Goal: Task Accomplishment & Management: Manage account settings

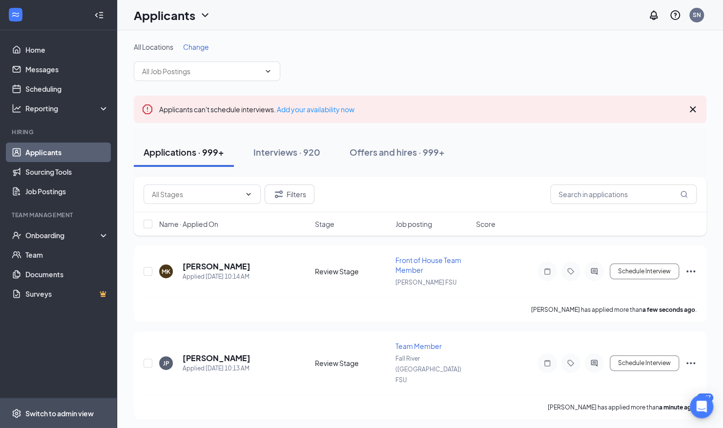
click at [54, 414] on div "Switch to admin view" at bounding box center [59, 413] width 68 height 10
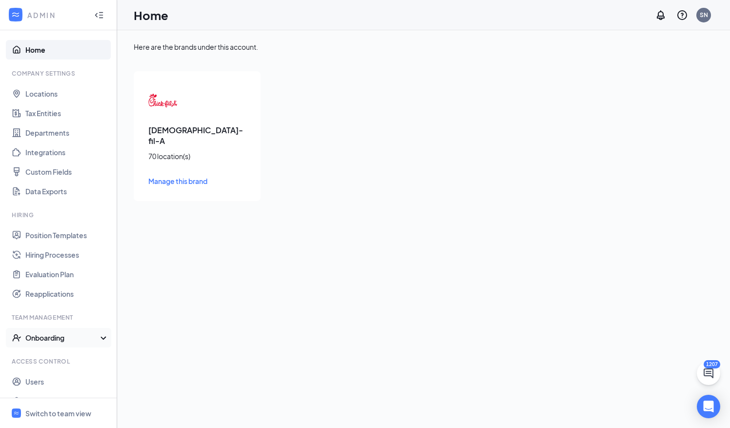
scroll to position [17, 0]
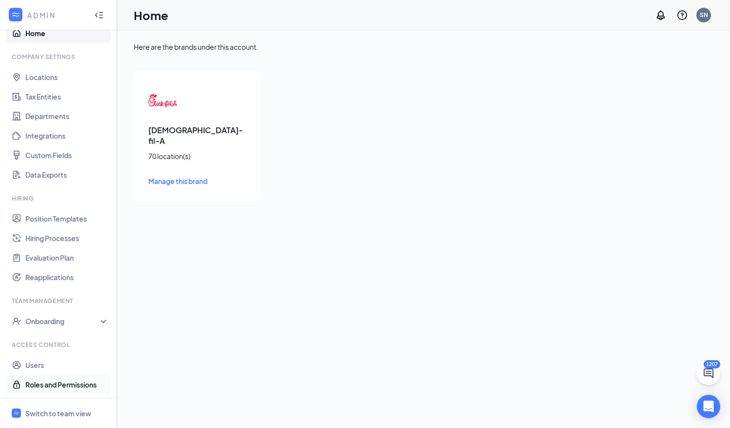
click at [34, 379] on link "Roles and Permissions" at bounding box center [66, 385] width 83 height 20
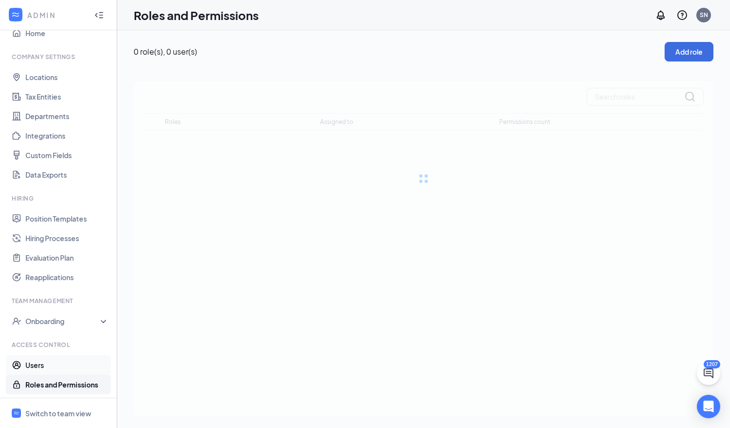
click at [34, 361] on link "Users" at bounding box center [66, 365] width 83 height 20
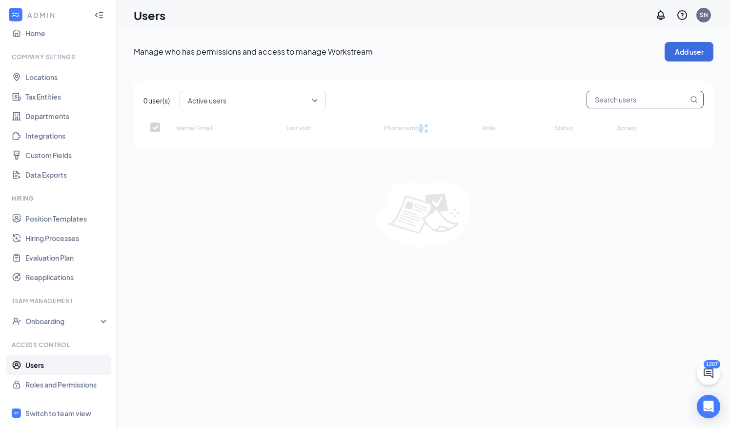
click at [617, 96] on input "text" at bounding box center [637, 99] width 101 height 17
type input "[PERSON_NAME]"
checkbox input "false"
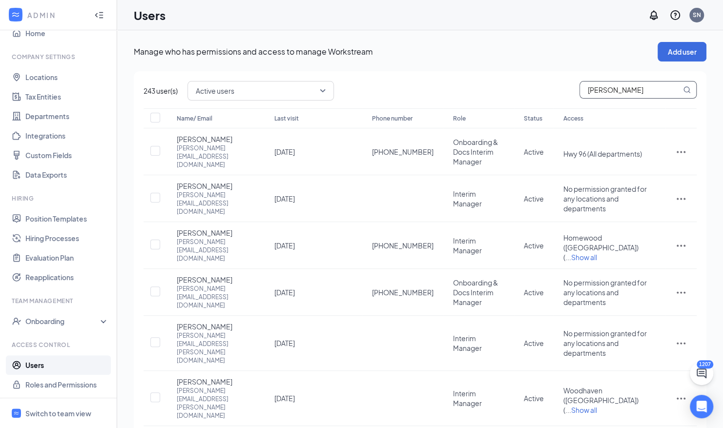
type input "natha"
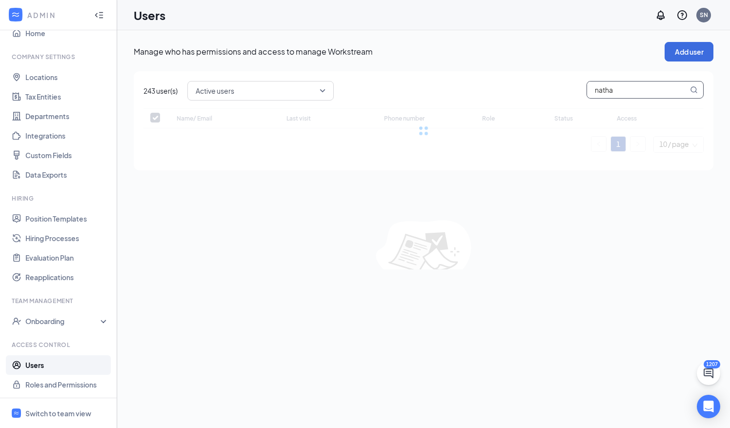
checkbox input "false"
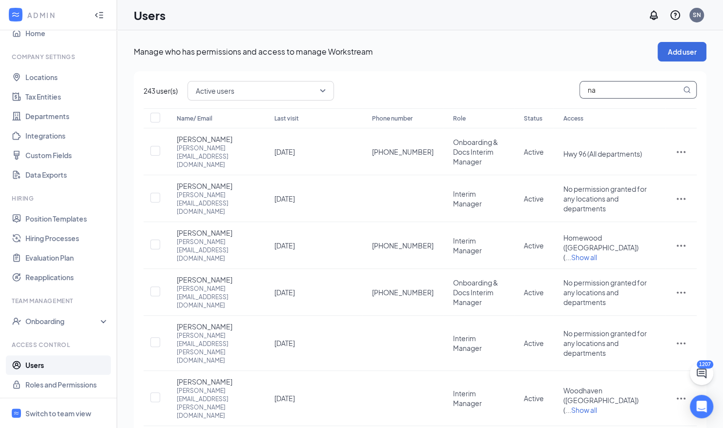
type input "n"
type input "bur"
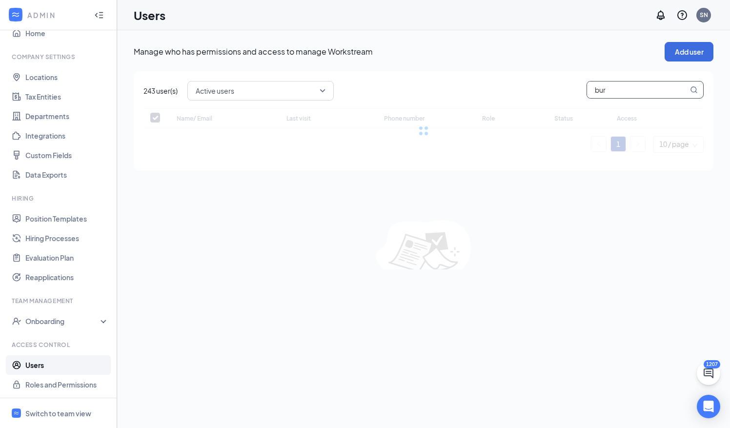
checkbox input "false"
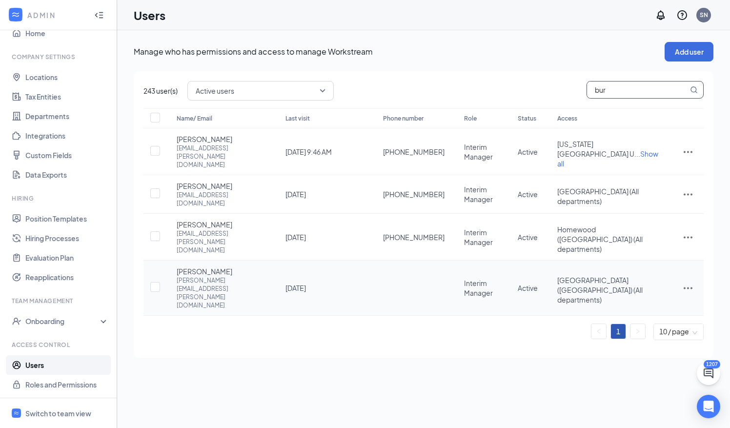
click at [685, 282] on icon "ActionsIcon" at bounding box center [688, 288] width 12 height 12
click at [643, 256] on li "Edit user" at bounding box center [655, 265] width 76 height 22
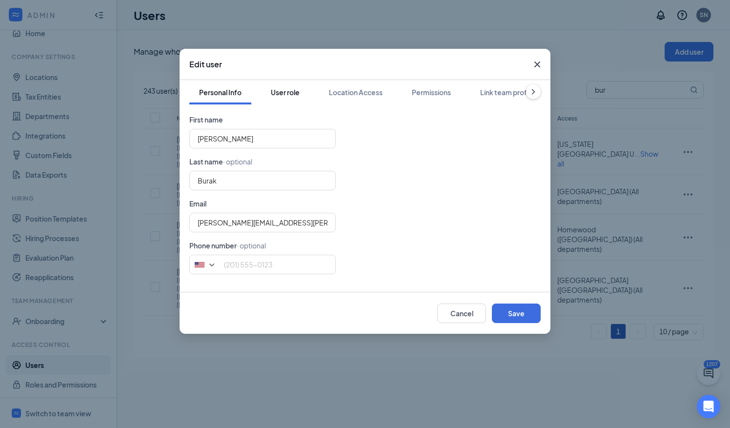
click at [274, 93] on div "User role" at bounding box center [285, 92] width 29 height 10
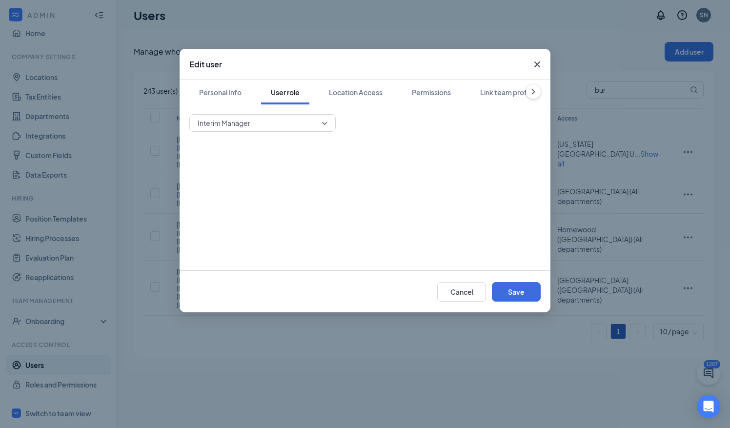
click at [531, 66] on icon "Cross" at bounding box center [537, 65] width 12 height 12
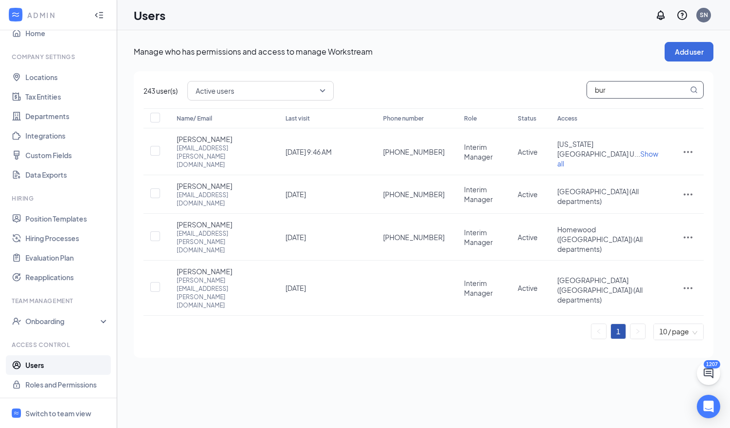
click at [625, 95] on input "bur" at bounding box center [637, 89] width 101 height 17
type input "b"
type input "j"
checkbox input "true"
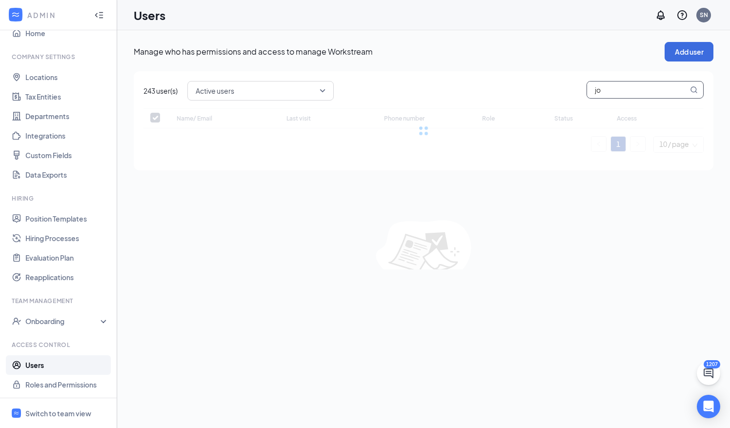
type input "[PERSON_NAME]"
checkbox input "false"
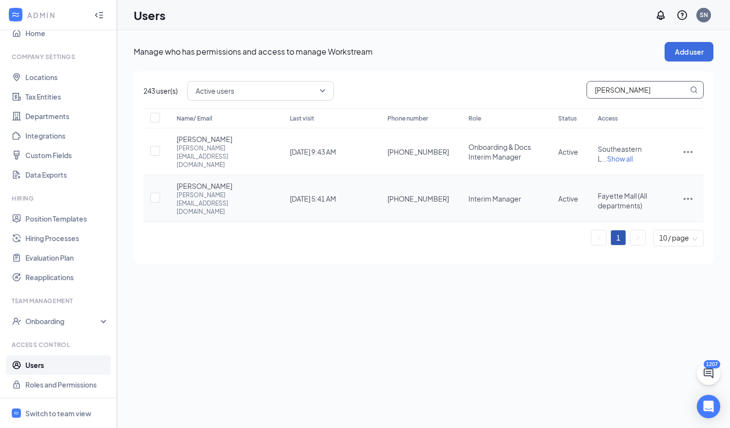
type input "[PERSON_NAME]"
click at [694, 181] on td at bounding box center [687, 198] width 31 height 47
click at [688, 193] on icon "ActionsIcon" at bounding box center [688, 199] width 12 height 12
click at [644, 197] on span "Edit user" at bounding box center [655, 202] width 61 height 11
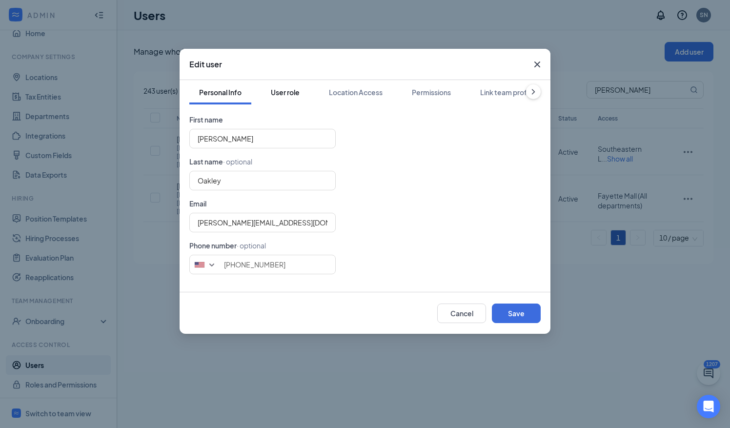
click at [289, 87] on button "User role" at bounding box center [285, 92] width 48 height 24
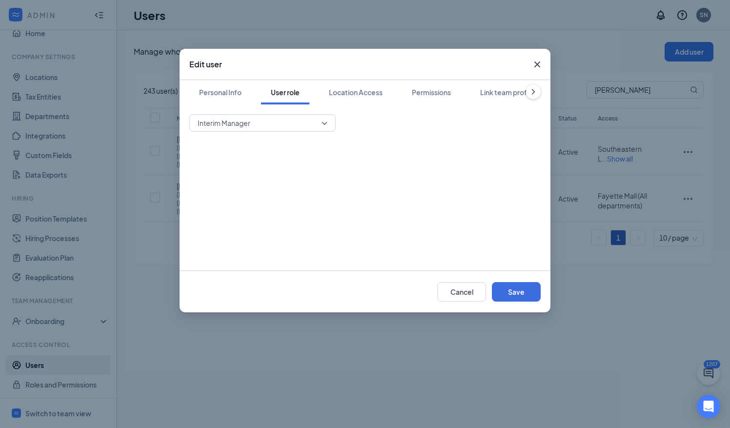
click at [540, 64] on icon "Cross" at bounding box center [537, 65] width 12 height 12
